Goal: Information Seeking & Learning: Learn about a topic

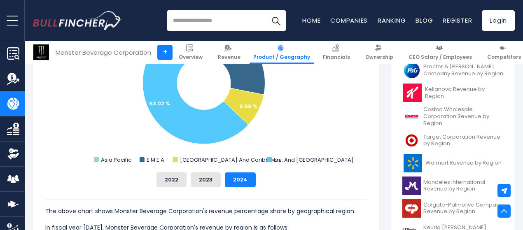
scroll to position [247, 0]
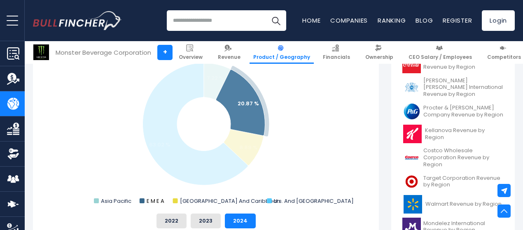
click at [147, 202] on text "E M E A" at bounding box center [156, 201] width 18 height 8
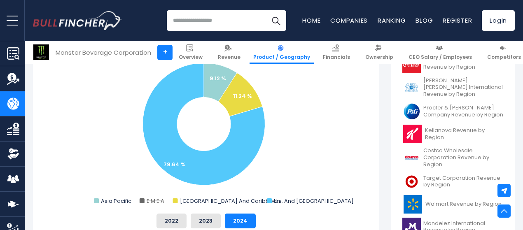
click at [147, 202] on text "E M E A" at bounding box center [156, 201] width 18 height 8
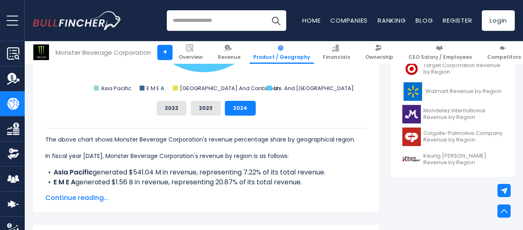
scroll to position [371, 0]
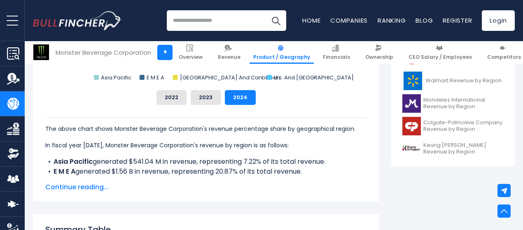
click at [70, 187] on span "Continue reading..." at bounding box center [205, 188] width 321 height 10
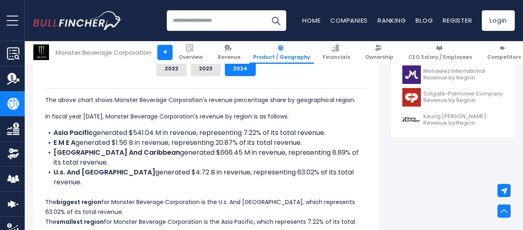
scroll to position [412, 0]
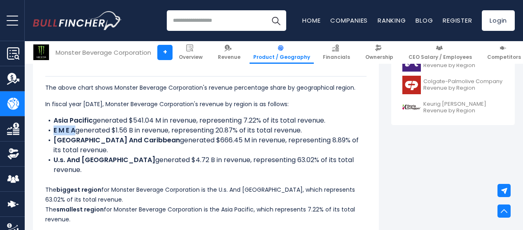
drag, startPoint x: 70, startPoint y: 139, endPoint x: 41, endPoint y: 139, distance: 28.9
click at [45, 136] on li "E M E A generated $1.56 B in revenue, representing 20.87% of its total revenue." at bounding box center [205, 131] width 321 height 10
copy b "E M E A"
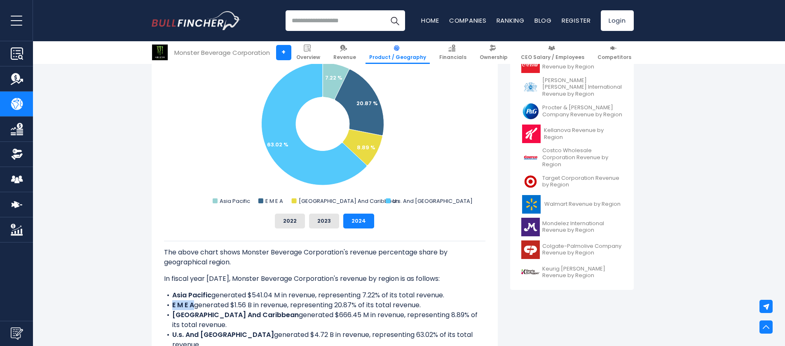
scroll to position [144, 0]
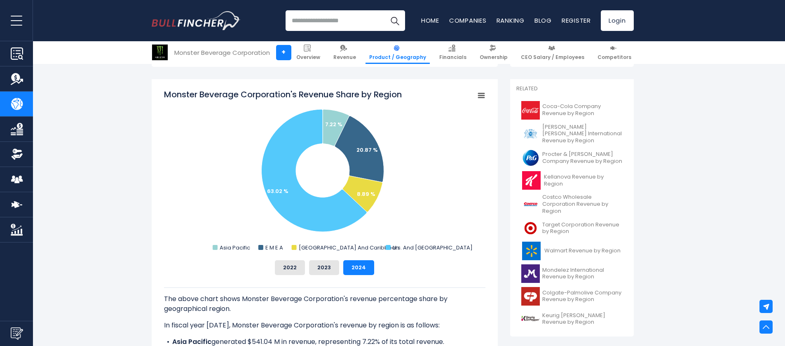
drag, startPoint x: 97, startPoint y: 171, endPoint x: 92, endPoint y: 205, distance: 33.9
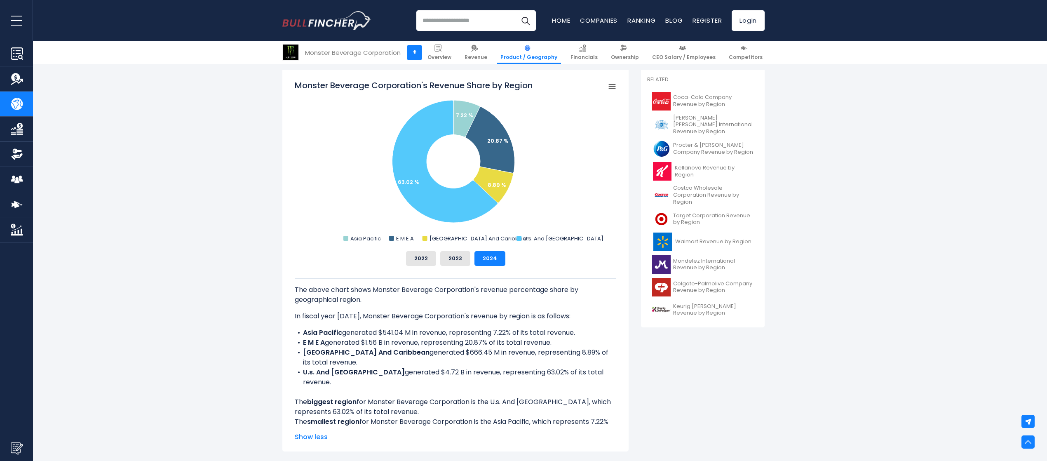
scroll to position [192, 0]
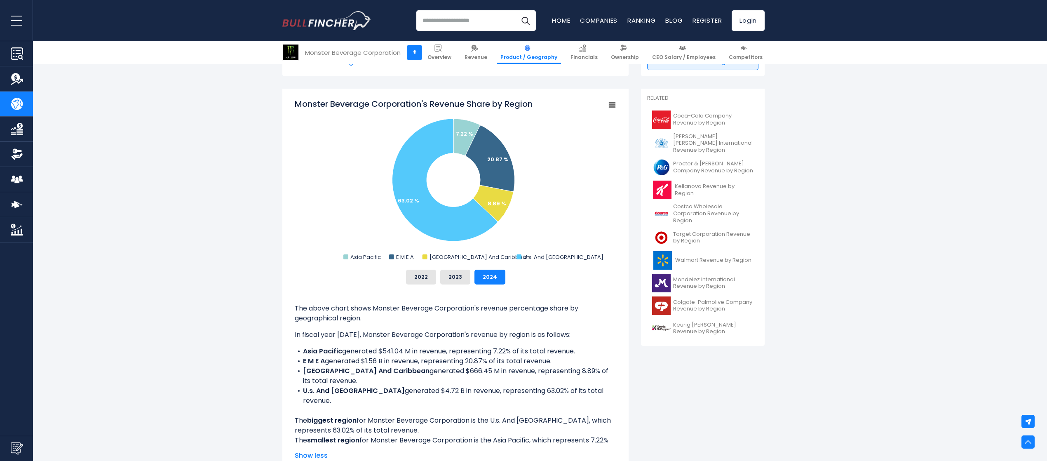
drag, startPoint x: 188, startPoint y: 264, endPoint x: 205, endPoint y: 239, distance: 29.7
click at [458, 230] on button "2023" at bounding box center [455, 277] width 30 height 15
click at [431, 230] on button "2022" at bounding box center [421, 277] width 30 height 15
drag, startPoint x: 448, startPoint y: 280, endPoint x: 462, endPoint y: 277, distance: 14.7
click at [449, 230] on button "2023" at bounding box center [455, 277] width 30 height 15
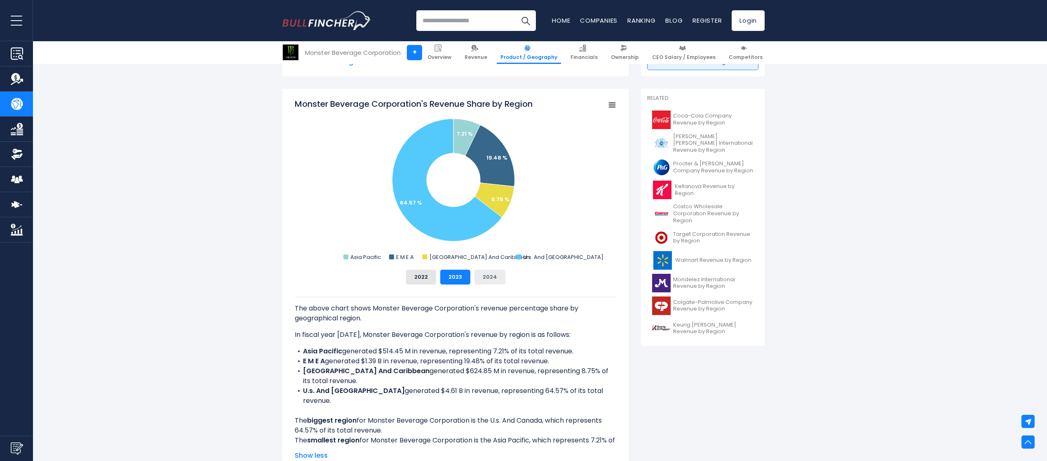
drag, startPoint x: 475, startPoint y: 277, endPoint x: 491, endPoint y: 277, distance: 16.5
click at [477, 230] on button "2024" at bounding box center [489, 277] width 31 height 15
click at [448, 230] on button "2023" at bounding box center [455, 277] width 30 height 15
click at [414, 230] on button "2022" at bounding box center [421, 277] width 30 height 15
click at [476, 230] on button "2024" at bounding box center [489, 277] width 31 height 15
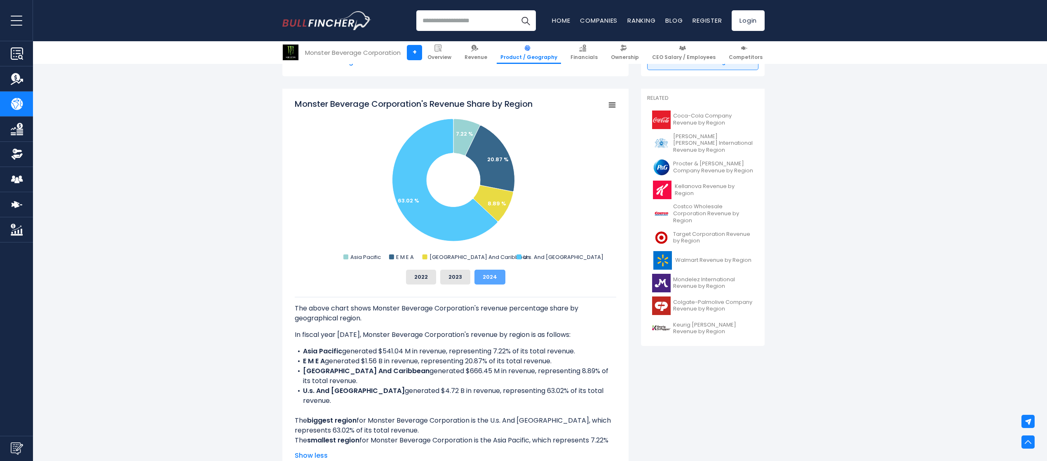
click at [503, 230] on button "2024" at bounding box center [489, 277] width 31 height 15
click at [448, 230] on button "2023" at bounding box center [455, 277] width 30 height 15
click at [412, 230] on button "2022" at bounding box center [421, 277] width 30 height 15
click at [444, 230] on button "2023" at bounding box center [455, 277] width 30 height 15
click at [472, 230] on div "2022 2023 2024" at bounding box center [455, 277] width 321 height 15
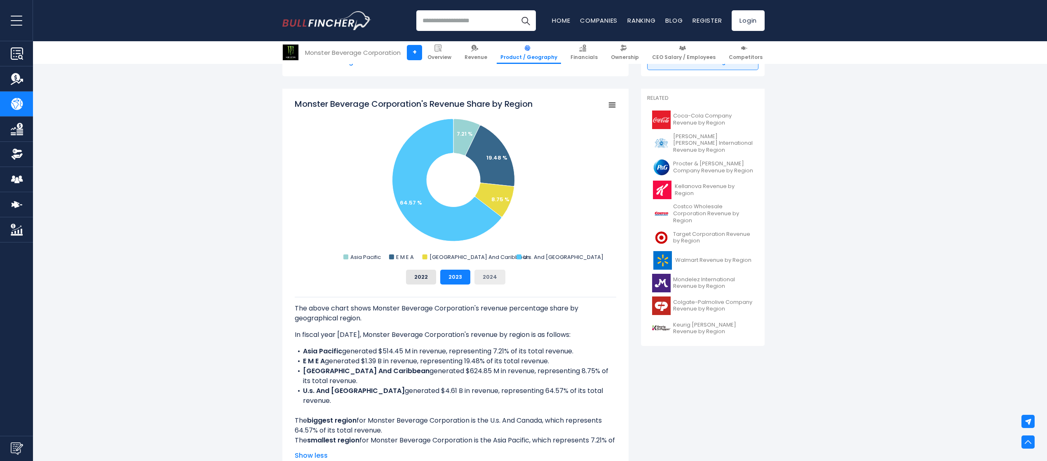
click at [478, 230] on button "2024" at bounding box center [489, 277] width 31 height 15
click at [459, 230] on button "2023" at bounding box center [455, 277] width 30 height 15
click at [425, 230] on button "2022" at bounding box center [421, 277] width 30 height 15
